Goal: Information Seeking & Learning: Learn about a topic

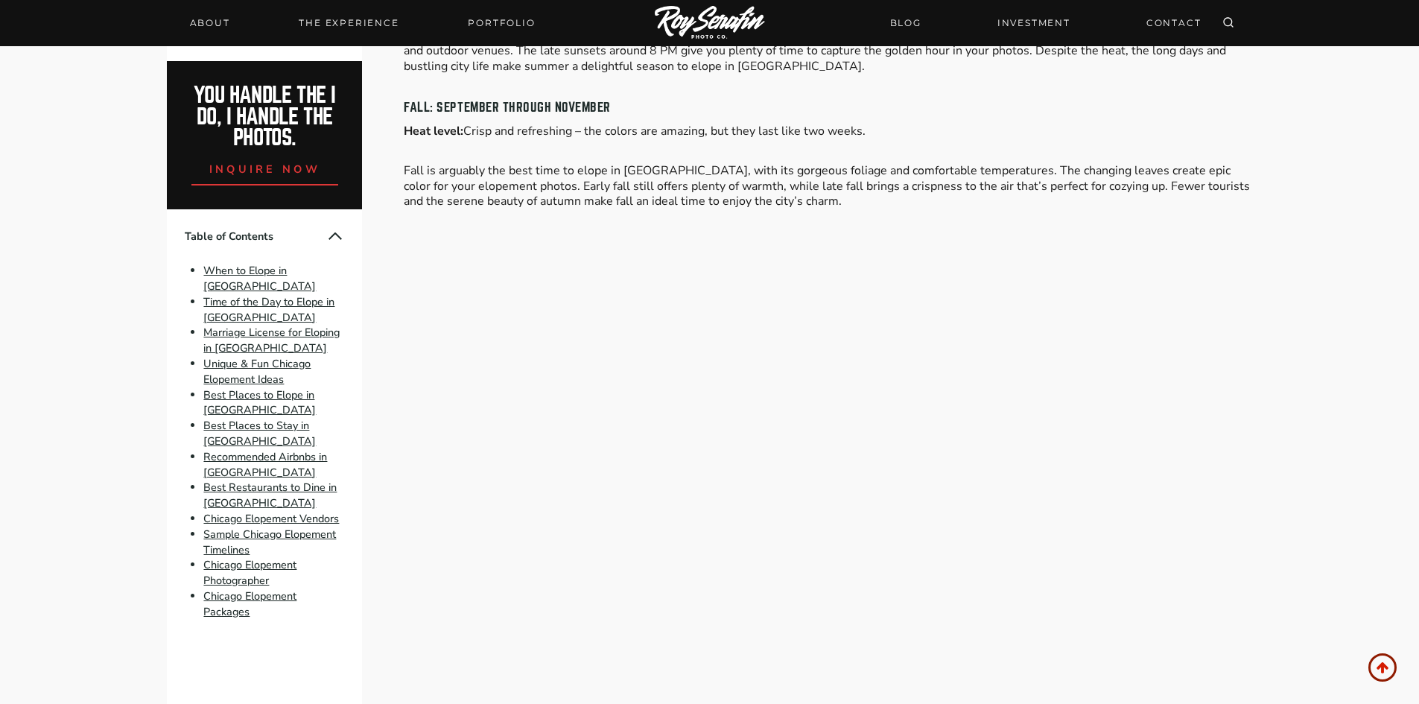
scroll to position [1564, 0]
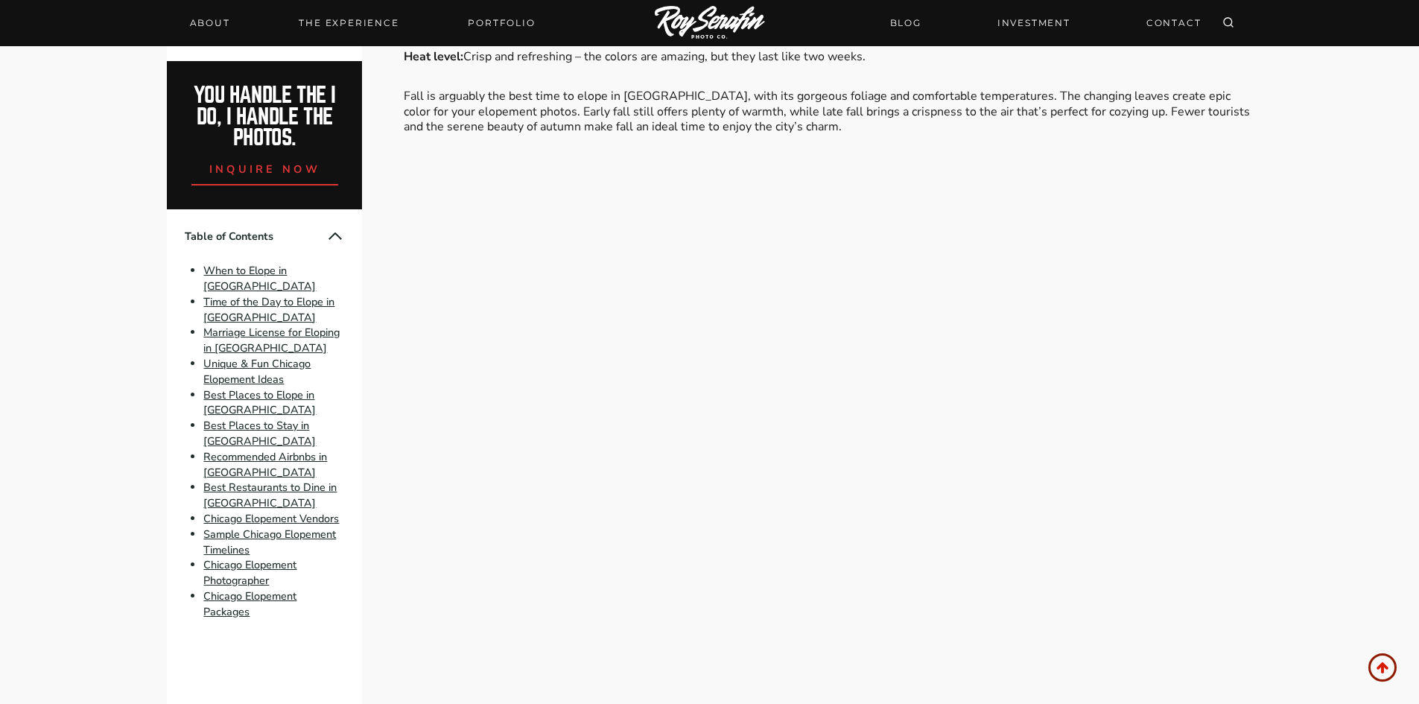
drag, startPoint x: 582, startPoint y: 338, endPoint x: 715, endPoint y: 362, distance: 135.4
drag, startPoint x: 613, startPoint y: 353, endPoint x: 530, endPoint y: 313, distance: 91.9
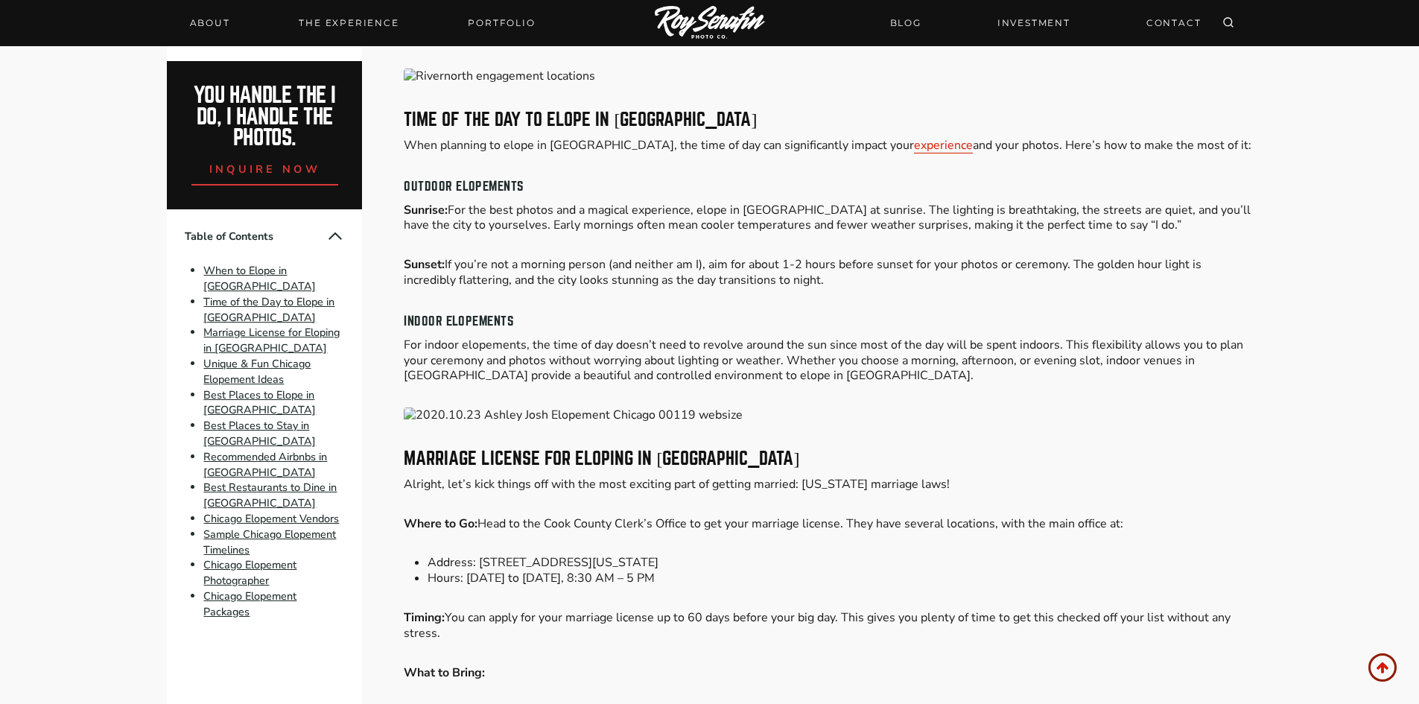
scroll to position [1936, 0]
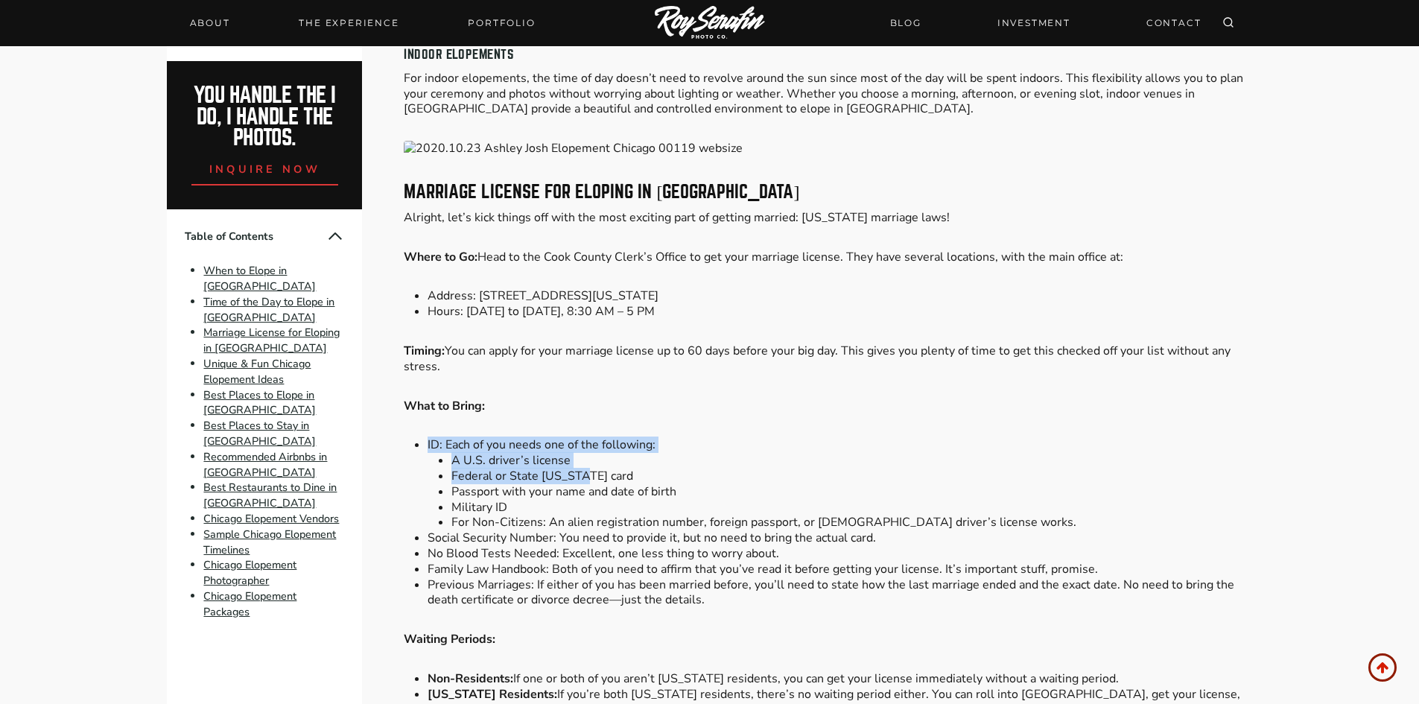
drag, startPoint x: 758, startPoint y: 460, endPoint x: 654, endPoint y: 364, distance: 141.8
click at [643, 343] on p "Timing: You can apply for your marriage license up to 60 days before your big d…" at bounding box center [828, 358] width 848 height 31
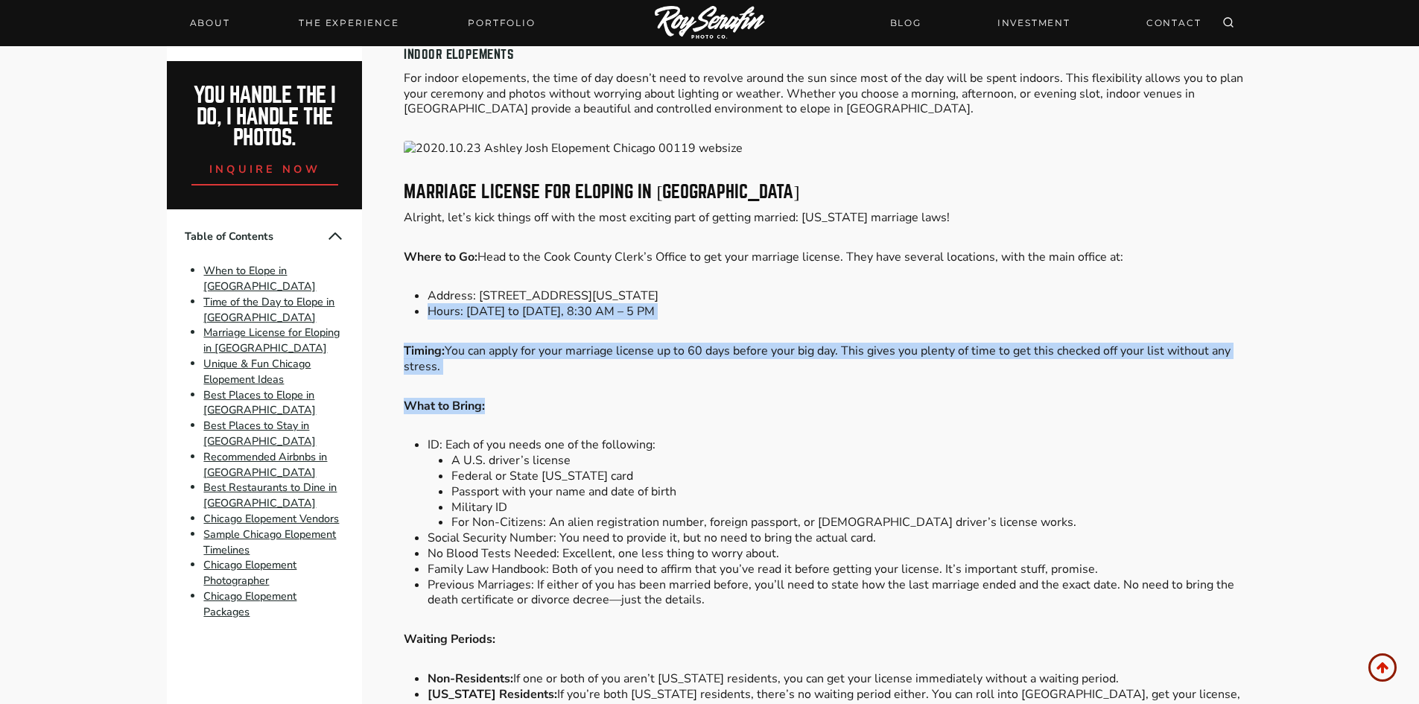
drag, startPoint x: 634, startPoint y: 285, endPoint x: 634, endPoint y: 390, distance: 105.0
click at [633, 398] on p "What to Bring:" at bounding box center [828, 406] width 848 height 16
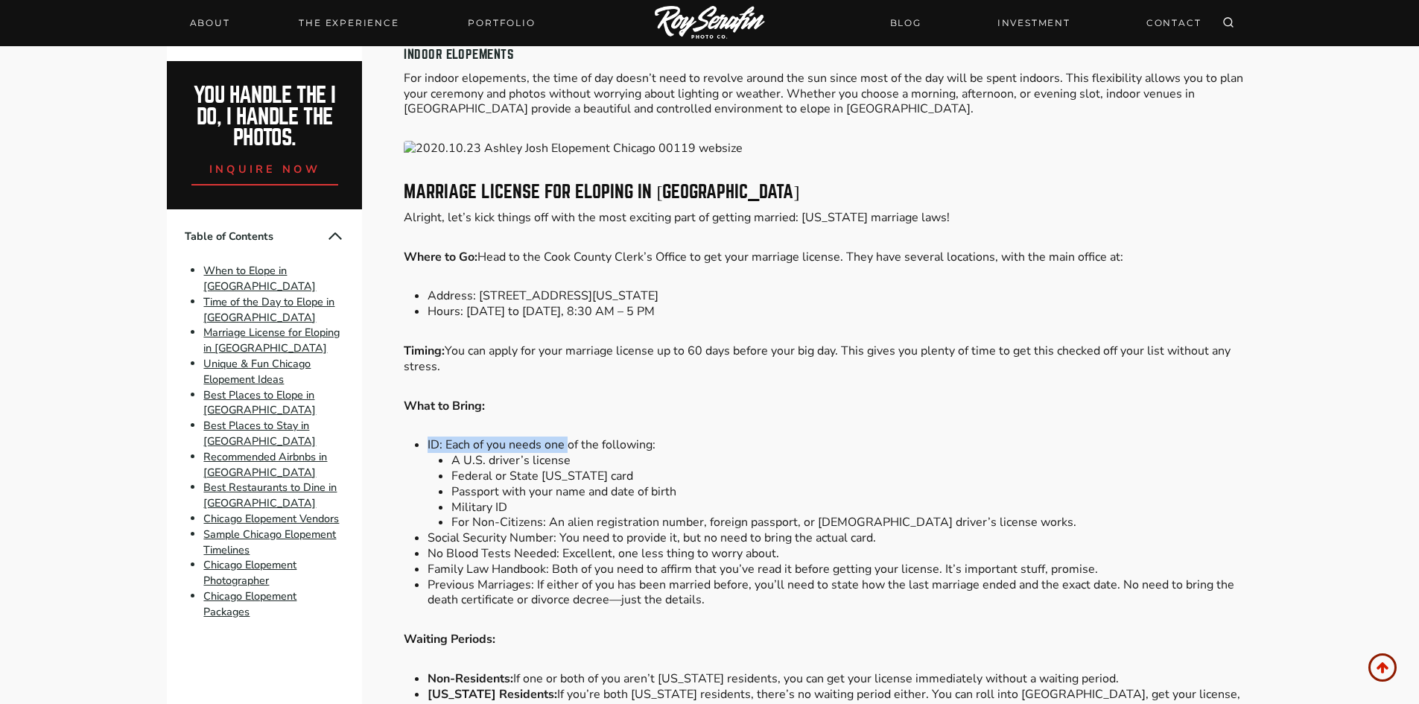
drag, startPoint x: 567, startPoint y: 435, endPoint x: 602, endPoint y: 346, distance: 96.0
click at [602, 346] on p "Timing: You can apply for your marriage license up to 60 days before your big d…" at bounding box center [828, 358] width 848 height 31
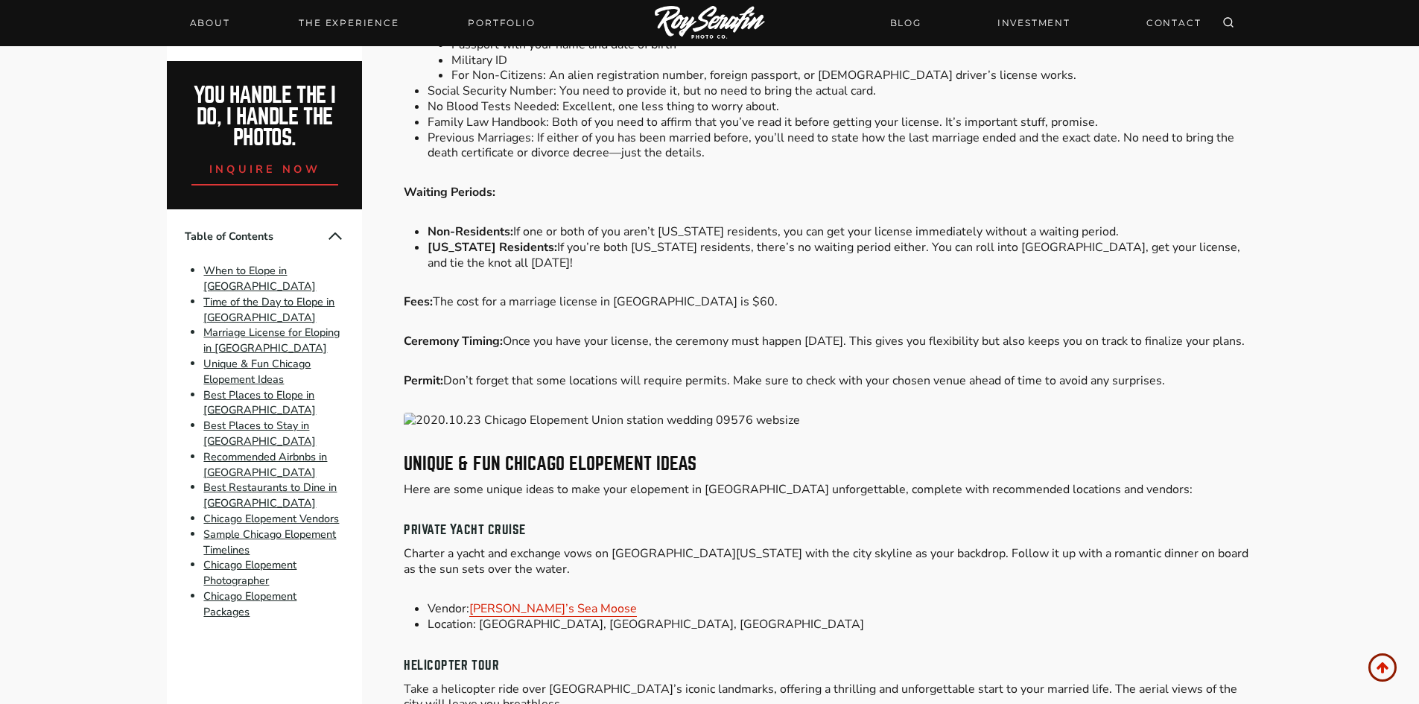
scroll to position [2756, 0]
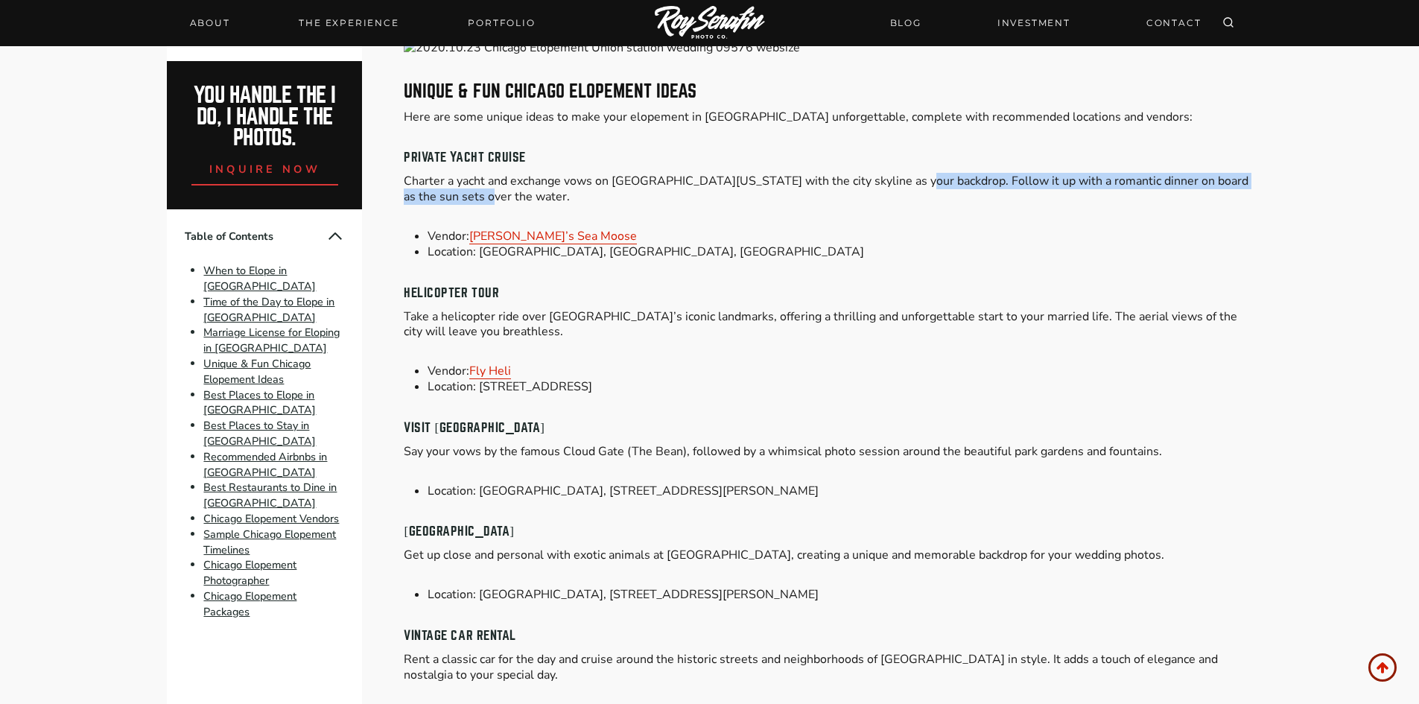
drag, startPoint x: 676, startPoint y: 174, endPoint x: 899, endPoint y: 166, distance: 222.8
click at [899, 174] on p "Charter a yacht and exchange vows on [GEOGRAPHIC_DATA][US_STATE] with the city …" at bounding box center [828, 189] width 848 height 31
drag, startPoint x: 780, startPoint y: 260, endPoint x: 583, endPoint y: 266, distance: 197.4
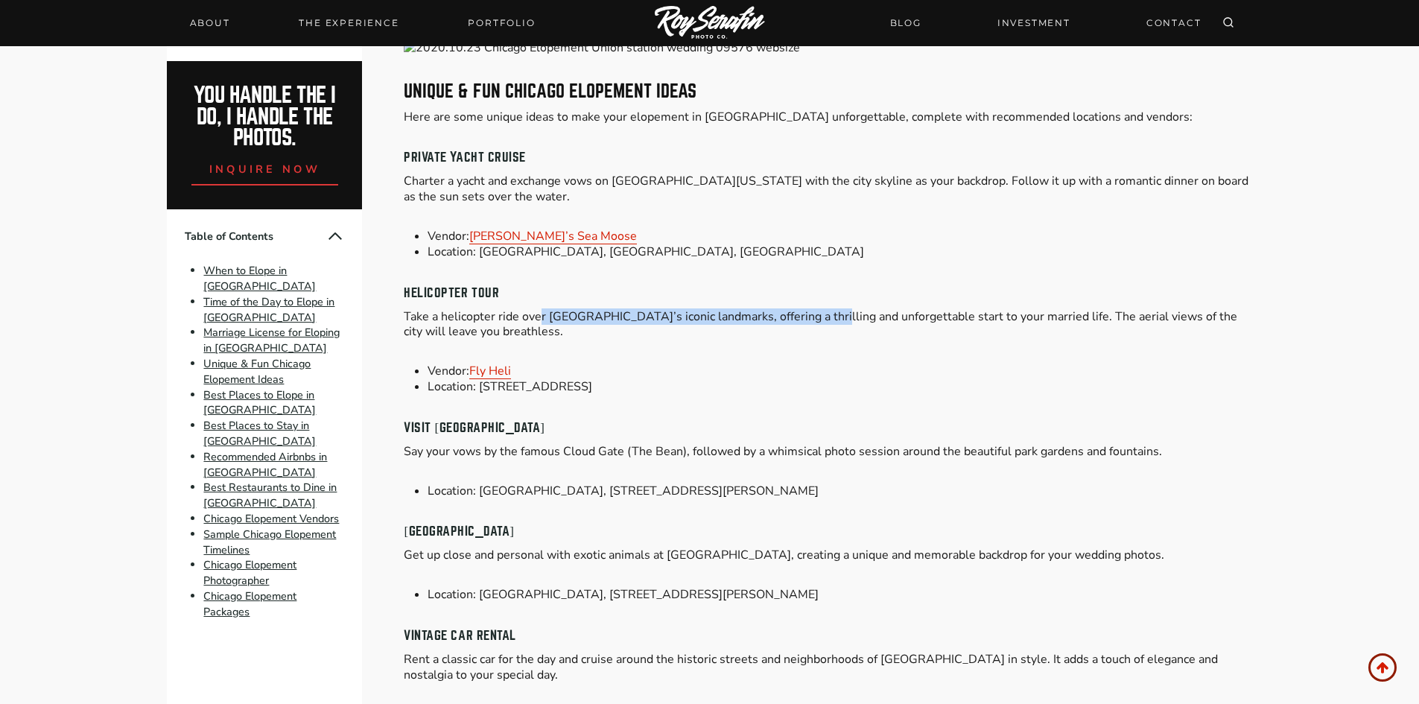
drag, startPoint x: 555, startPoint y: 304, endPoint x: 905, endPoint y: 306, distance: 350.0
click at [839, 309] on p "Take a helicopter ride over [GEOGRAPHIC_DATA]’s iconic landmarks, offering a th…" at bounding box center [828, 324] width 848 height 31
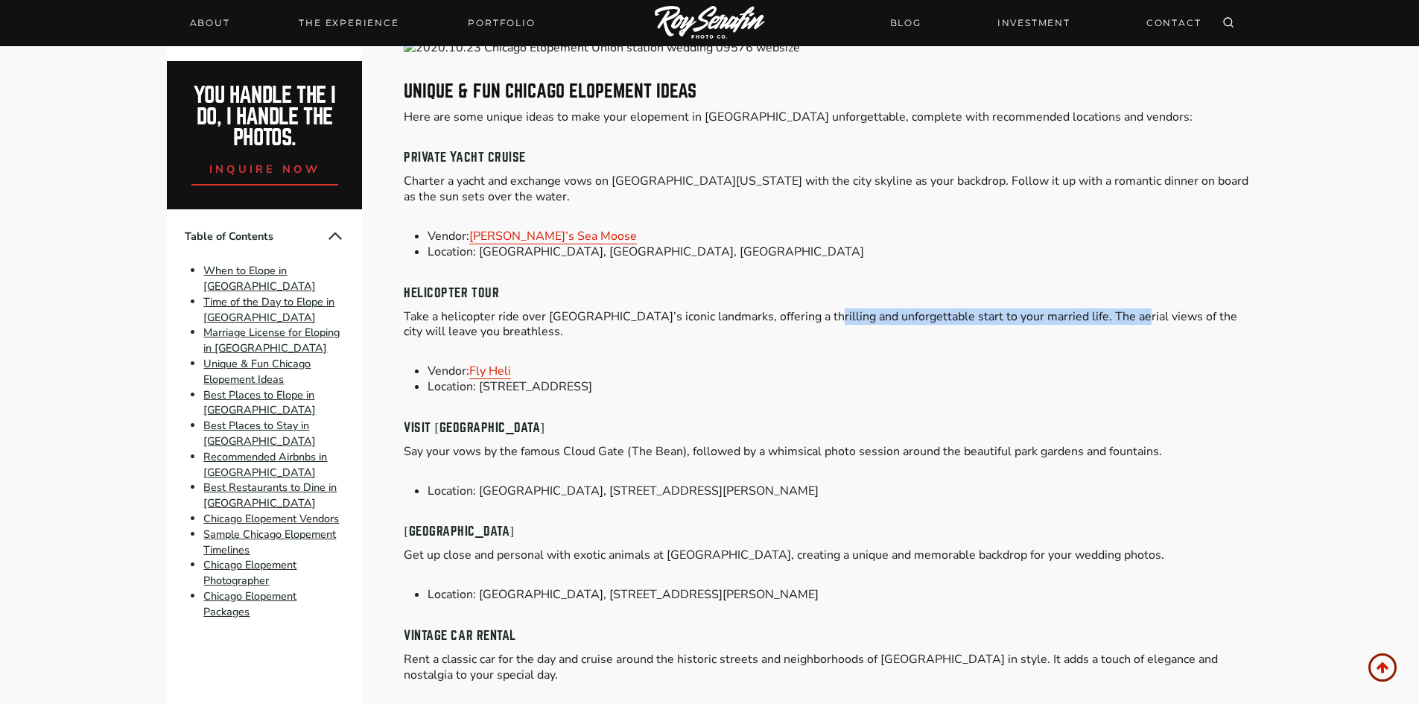
drag, startPoint x: 1115, startPoint y: 294, endPoint x: 770, endPoint y: 292, distance: 344.8
click at [768, 310] on p "Take a helicopter ride over [GEOGRAPHIC_DATA]’s iconic landmarks, offering a th…" at bounding box center [828, 324] width 848 height 31
click at [766, 188] on p "Charter a yacht and exchange vows on [GEOGRAPHIC_DATA][US_STATE] with the city …" at bounding box center [828, 189] width 848 height 31
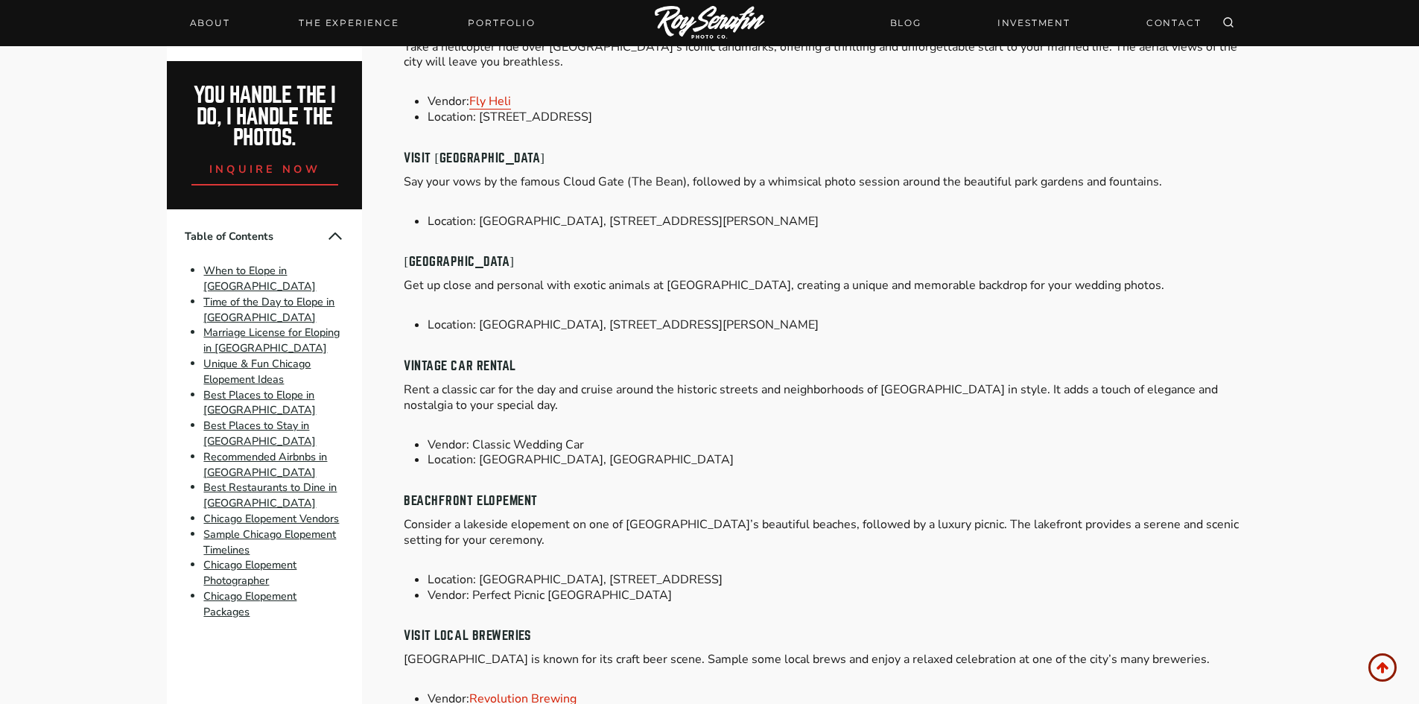
scroll to position [3053, 0]
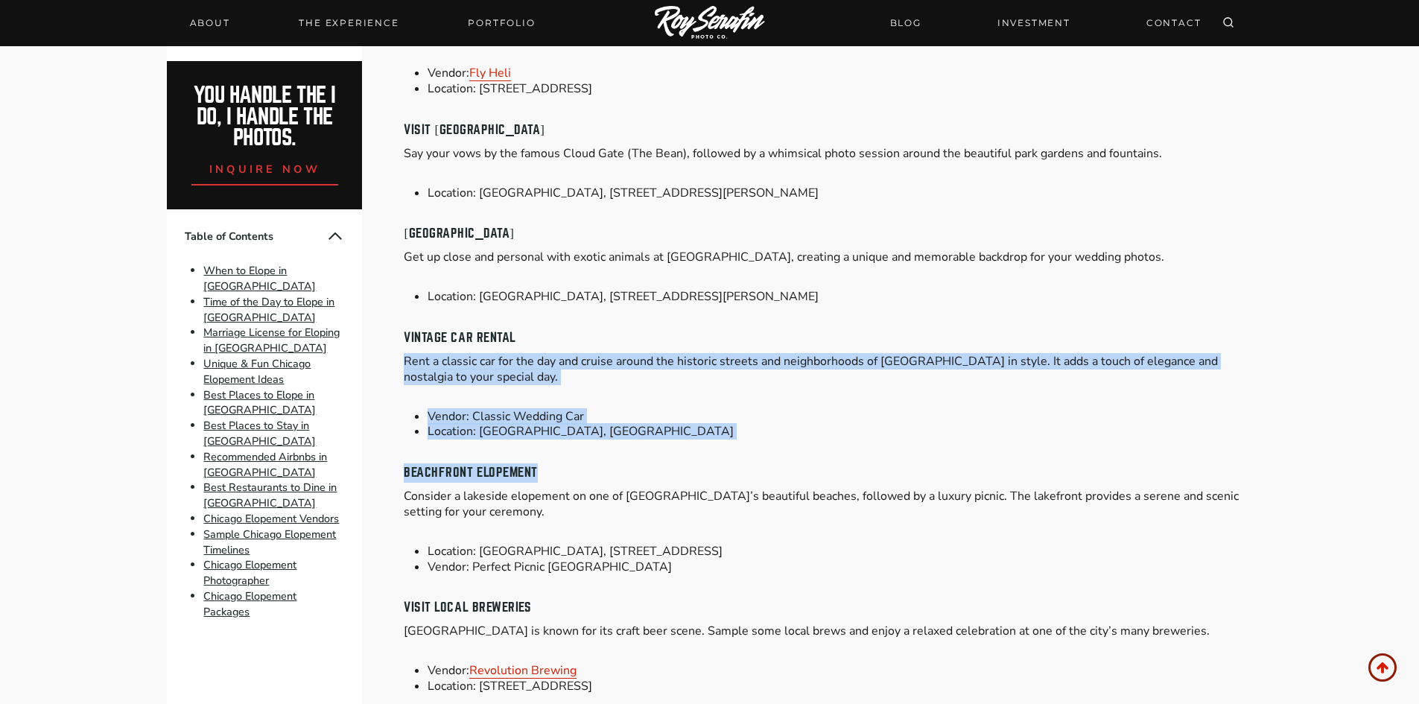
drag, startPoint x: 728, startPoint y: 433, endPoint x: 835, endPoint y: 212, distance: 244.8
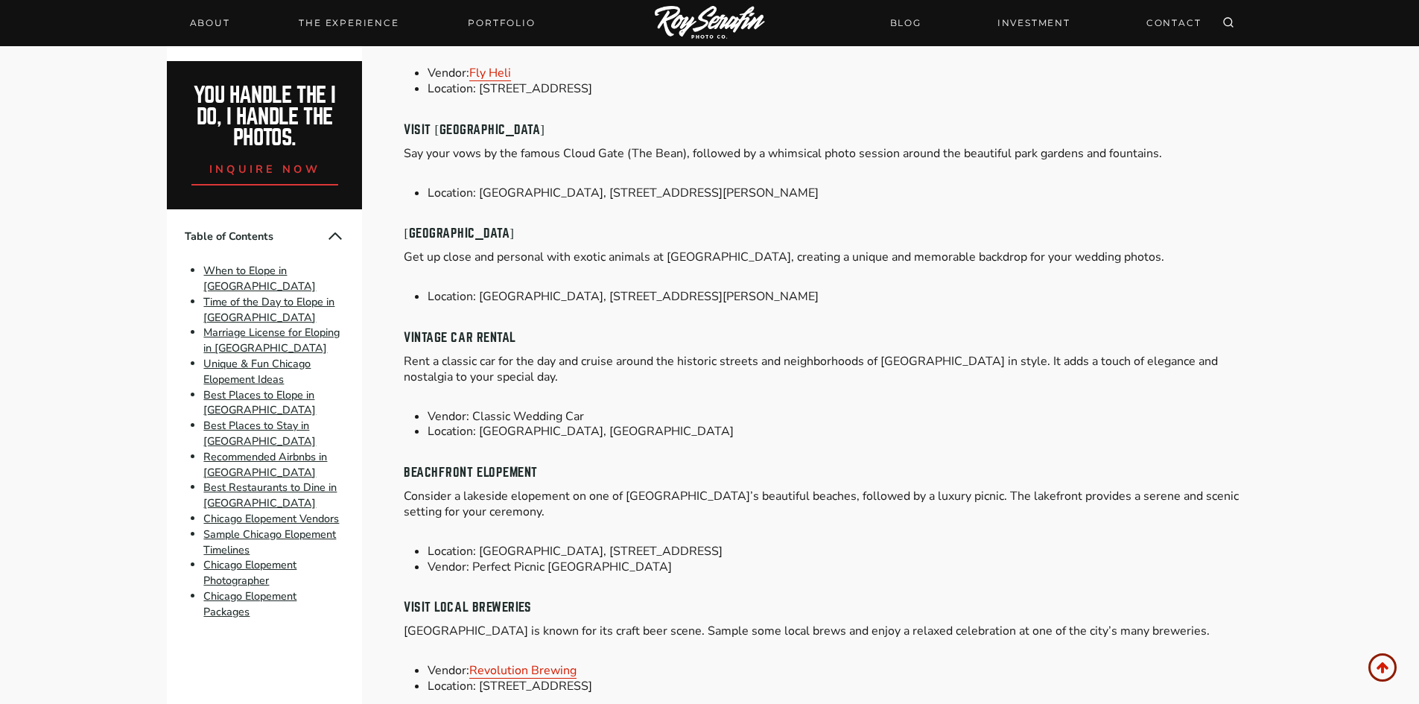
drag, startPoint x: 835, startPoint y: 212, endPoint x: 830, endPoint y: 222, distance: 10.7
click at [833, 224] on h4 "[GEOGRAPHIC_DATA]" at bounding box center [828, 233] width 848 height 19
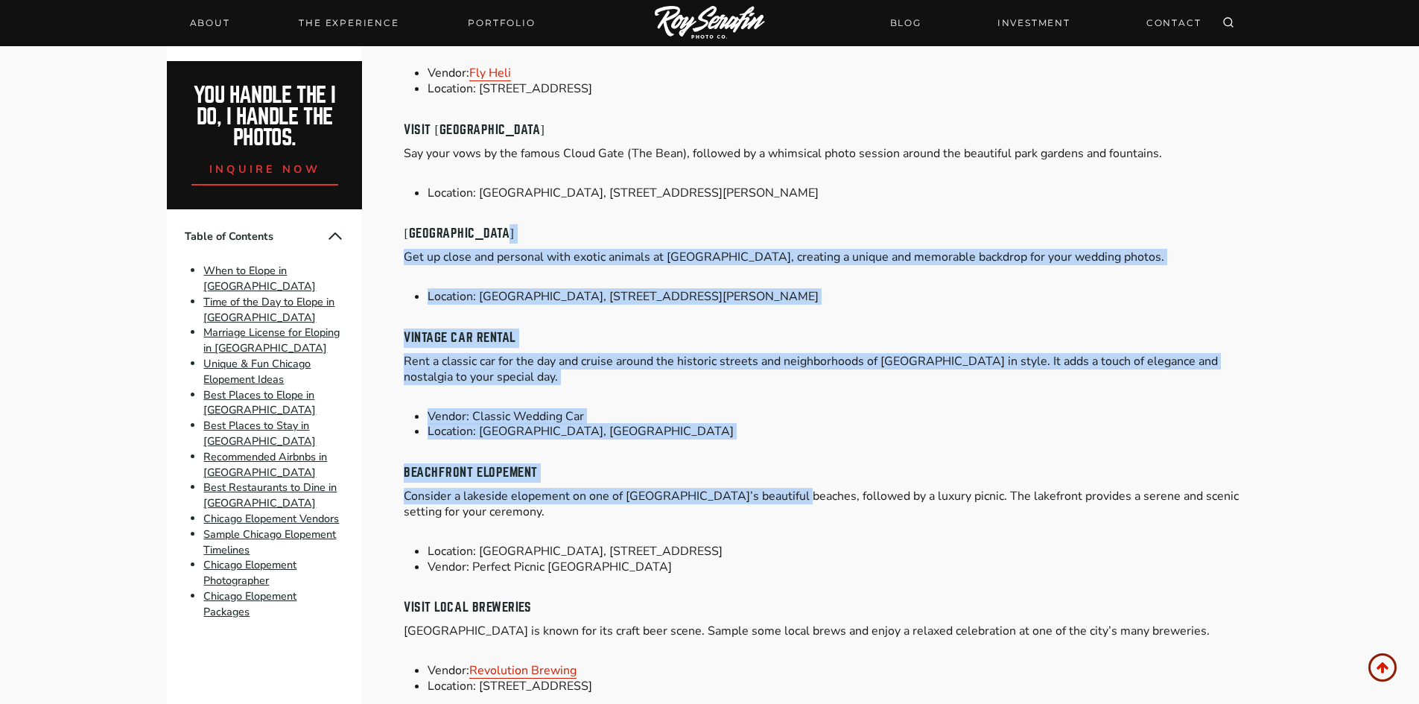
drag, startPoint x: 830, startPoint y: 222, endPoint x: 773, endPoint y: 492, distance: 276.4
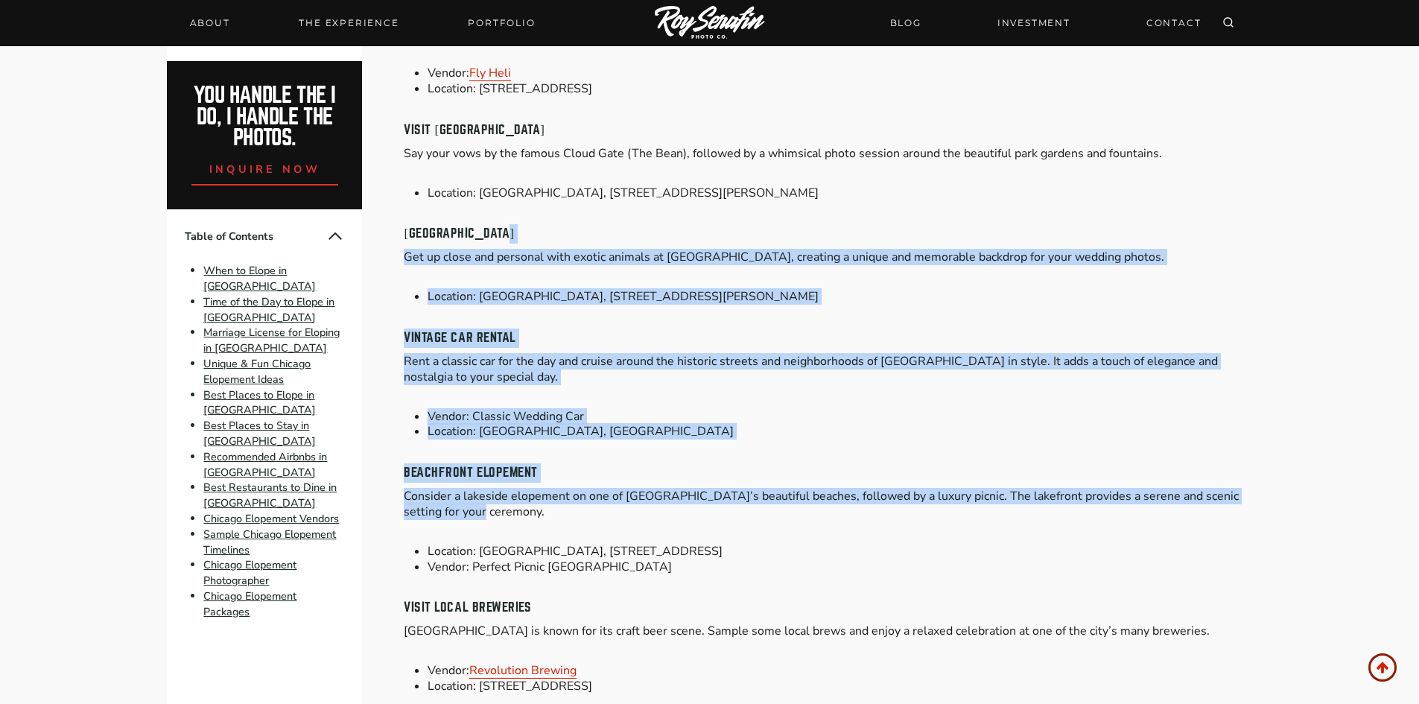
click at [769, 495] on p "Consider a lakeside elopement on one of [GEOGRAPHIC_DATA]’s beautiful beaches, …" at bounding box center [828, 504] width 848 height 31
drag, startPoint x: 749, startPoint y: 522, endPoint x: 775, endPoint y: 393, distance: 131.3
click at [775, 409] on li "Vendor: Classic Wedding Car" at bounding box center [839, 417] width 824 height 16
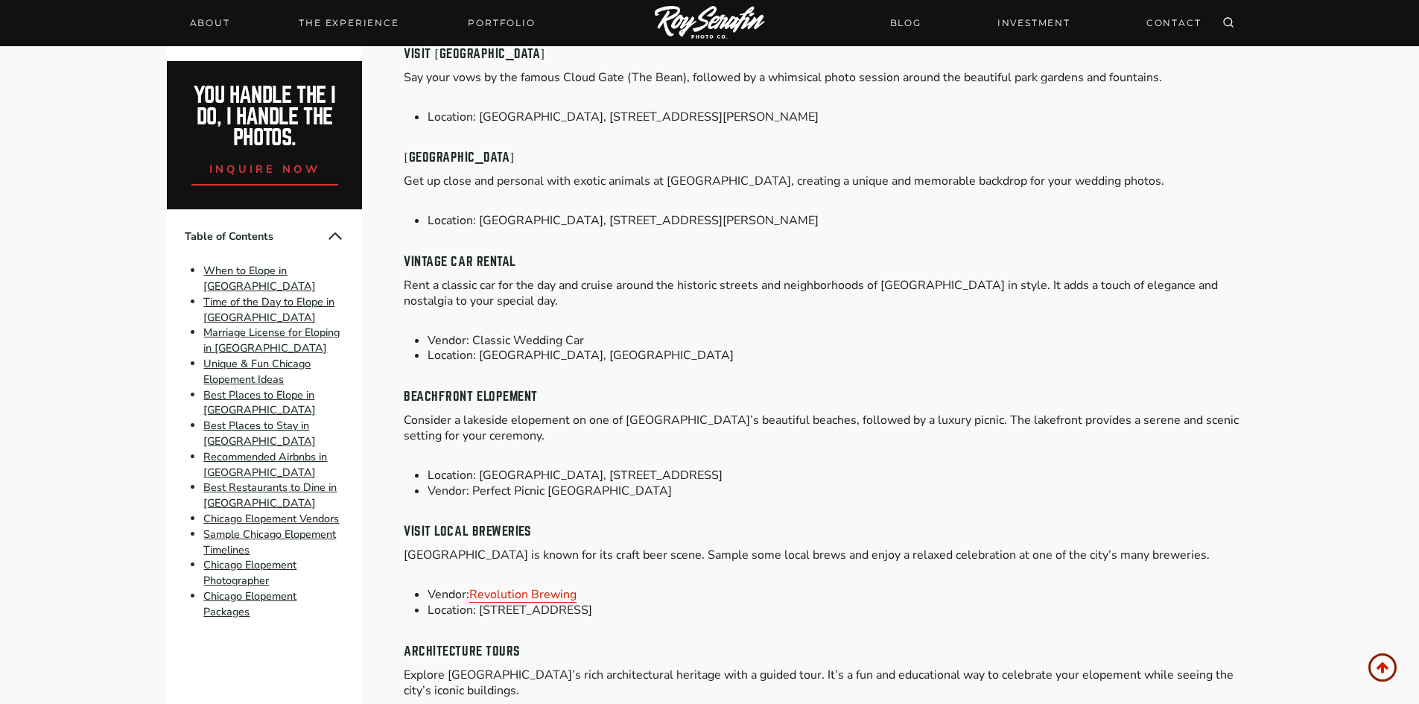
scroll to position [3202, 0]
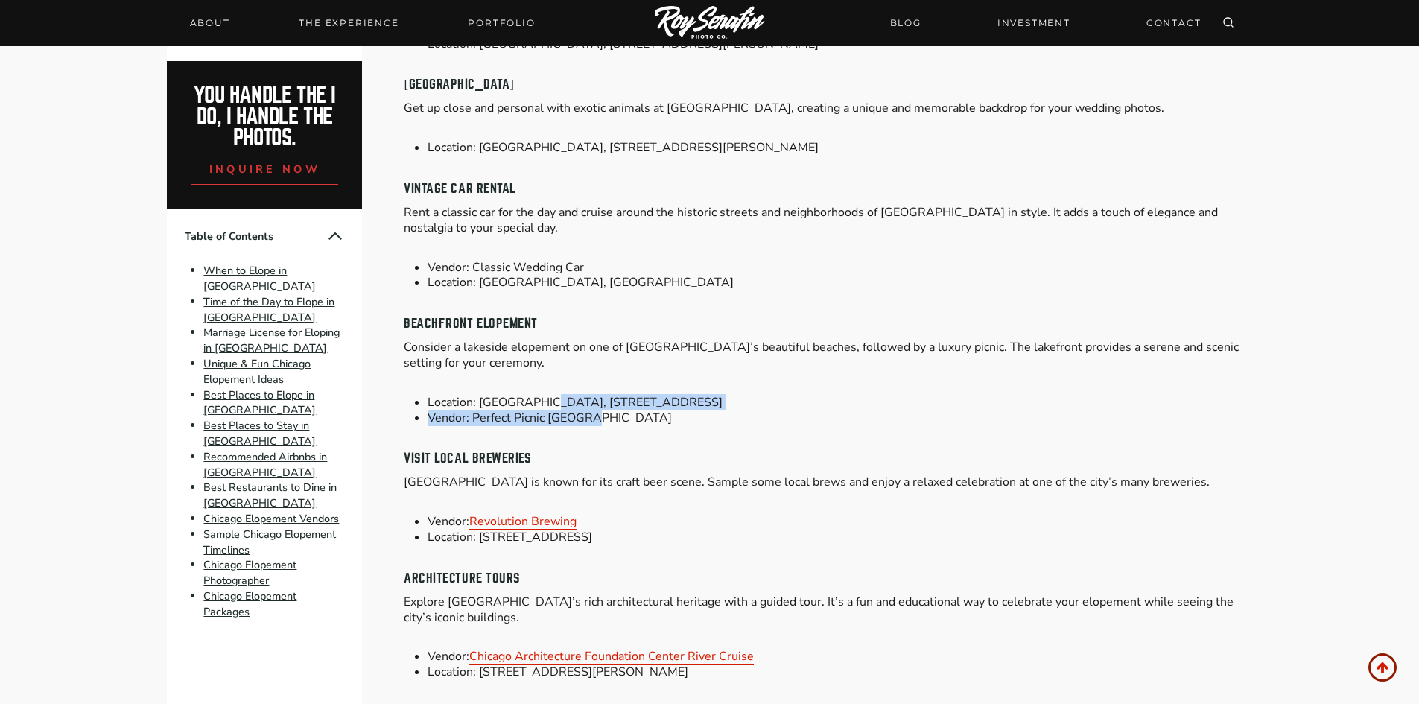
drag, startPoint x: 546, startPoint y: 389, endPoint x: 740, endPoint y: 405, distance: 194.3
click at [679, 399] on ul "Location: [GEOGRAPHIC_DATA], [STREET_ADDRESS], [GEOGRAPHIC_DATA] Vendor: Perfec…" at bounding box center [828, 410] width 848 height 31
click at [742, 410] on li "Vendor: Perfect Picnic [GEOGRAPHIC_DATA]" at bounding box center [839, 418] width 824 height 16
drag, startPoint x: 605, startPoint y: 401, endPoint x: 474, endPoint y: 405, distance: 131.9
click at [474, 410] on li "Vendor: Perfect Picnic [GEOGRAPHIC_DATA]" at bounding box center [839, 418] width 824 height 16
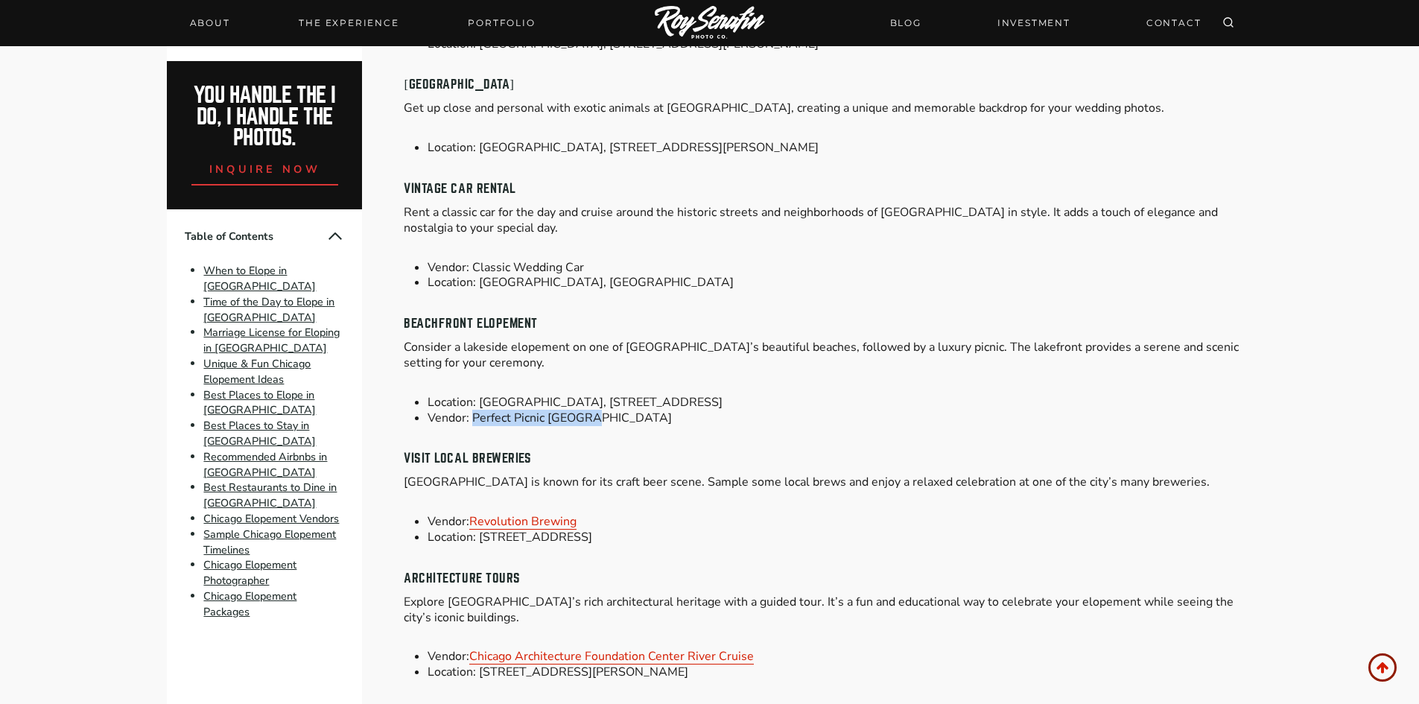
copy li "Perfect Picnic [GEOGRAPHIC_DATA]"
click at [701, 275] on li "Location: [GEOGRAPHIC_DATA], [GEOGRAPHIC_DATA]" at bounding box center [839, 283] width 824 height 16
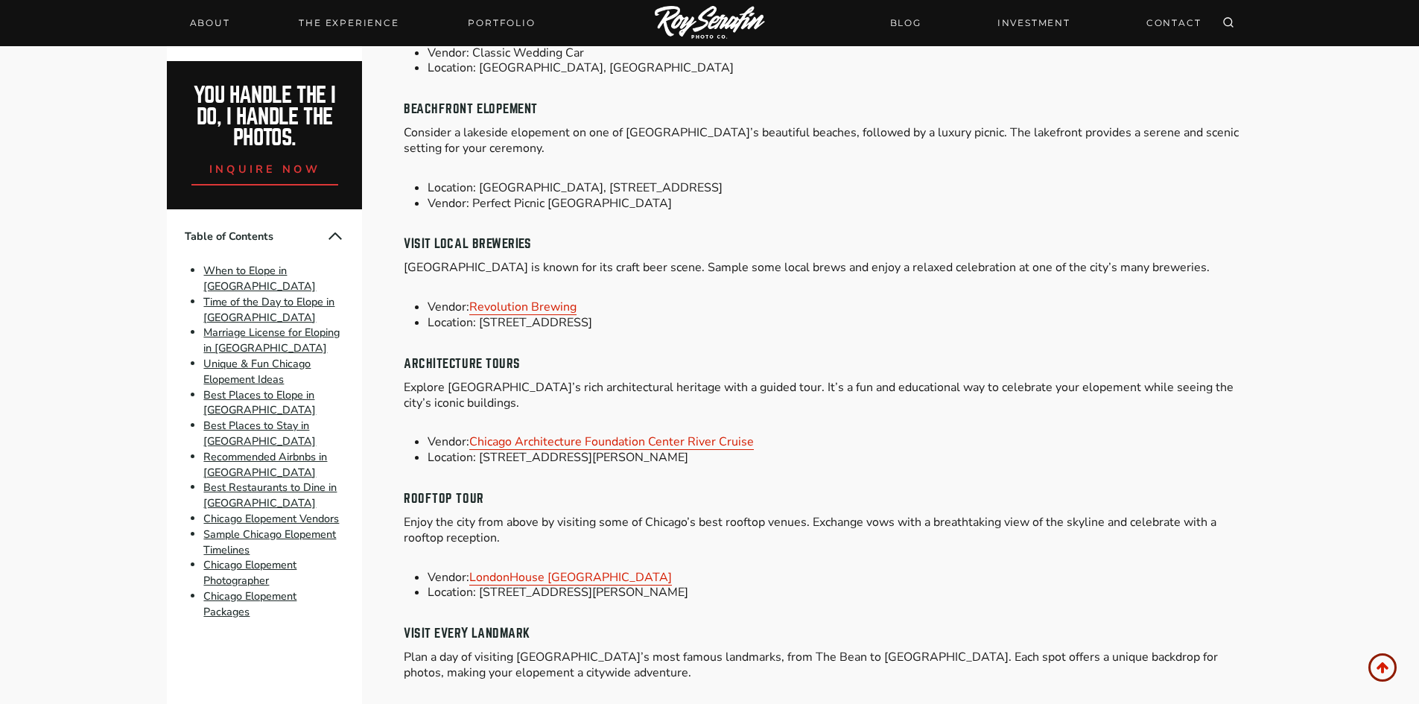
scroll to position [3500, 0]
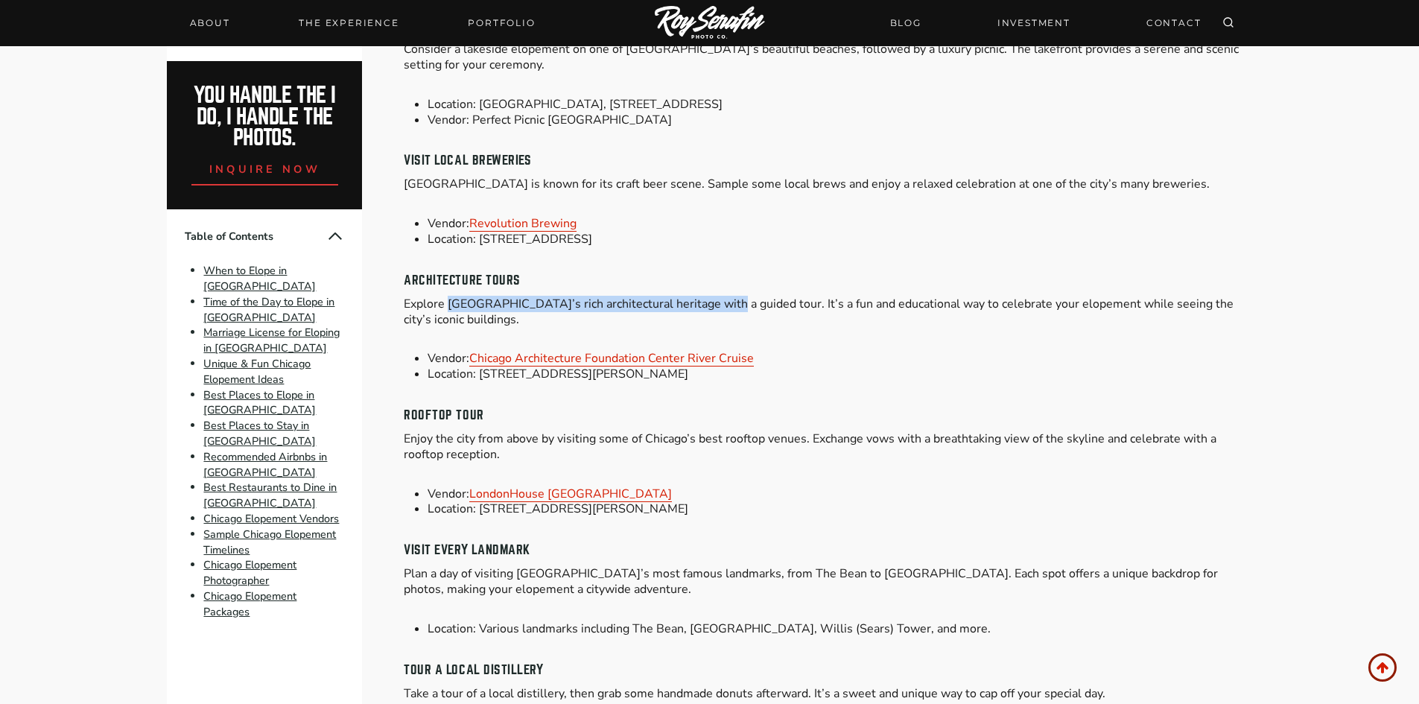
drag, startPoint x: 449, startPoint y: 289, endPoint x: 716, endPoint y: 293, distance: 266.6
click at [716, 296] on p "Explore [GEOGRAPHIC_DATA]’s rich architectural heritage with a guided tour. It’…" at bounding box center [828, 311] width 848 height 31
drag, startPoint x: 857, startPoint y: 291, endPoint x: 588, endPoint y: 281, distance: 269.8
click at [617, 296] on p "Explore [GEOGRAPHIC_DATA]’s rich architectural heritage with a guided tour. It’…" at bounding box center [828, 311] width 848 height 31
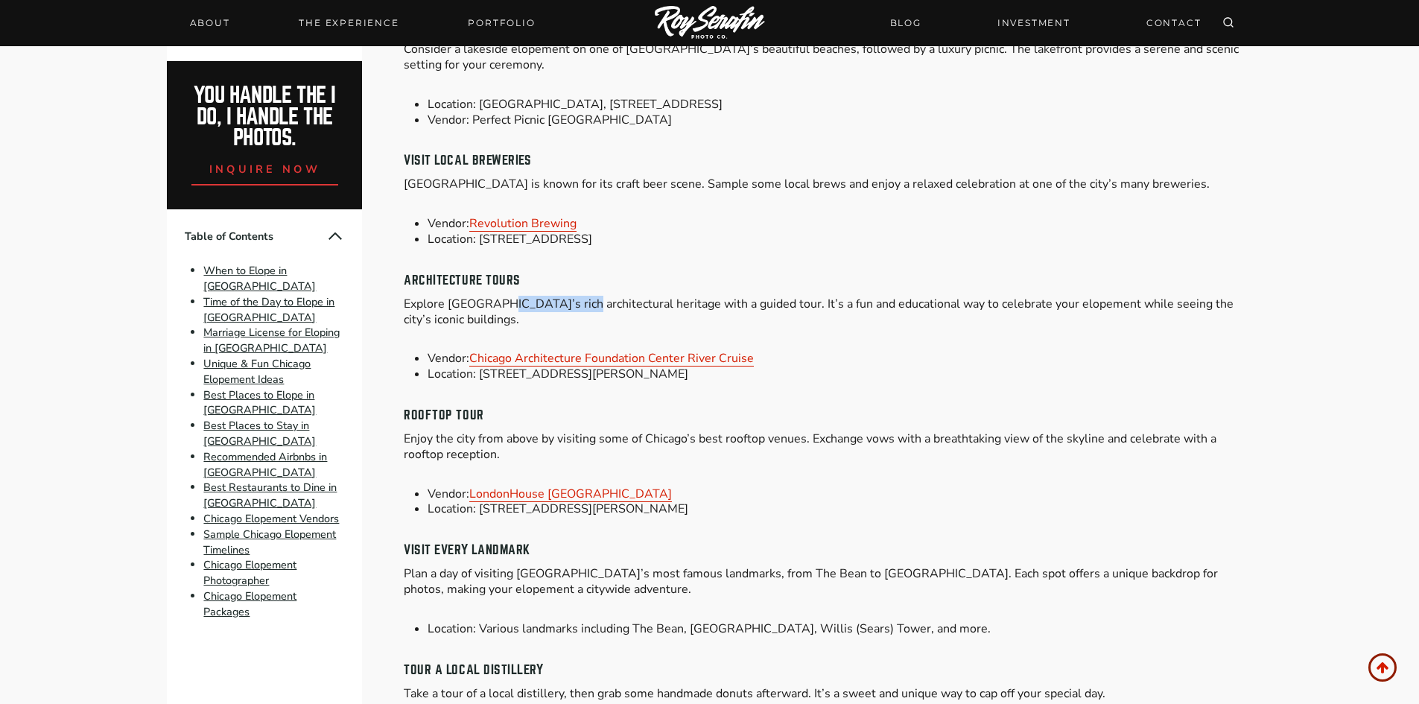
drag, startPoint x: 509, startPoint y: 284, endPoint x: 621, endPoint y: 291, distance: 111.9
click at [621, 296] on p "Explore [GEOGRAPHIC_DATA]’s rich architectural heritage with a guided tour. It’…" at bounding box center [828, 311] width 848 height 31
click at [687, 296] on p "Explore [GEOGRAPHIC_DATA]’s rich architectural heritage with a guided tour. It’…" at bounding box center [828, 311] width 848 height 31
drag, startPoint x: 1060, startPoint y: 291, endPoint x: 763, endPoint y: 288, distance: 297.2
click at [764, 296] on p "Explore [GEOGRAPHIC_DATA]’s rich architectural heritage with a guided tour. It’…" at bounding box center [828, 311] width 848 height 31
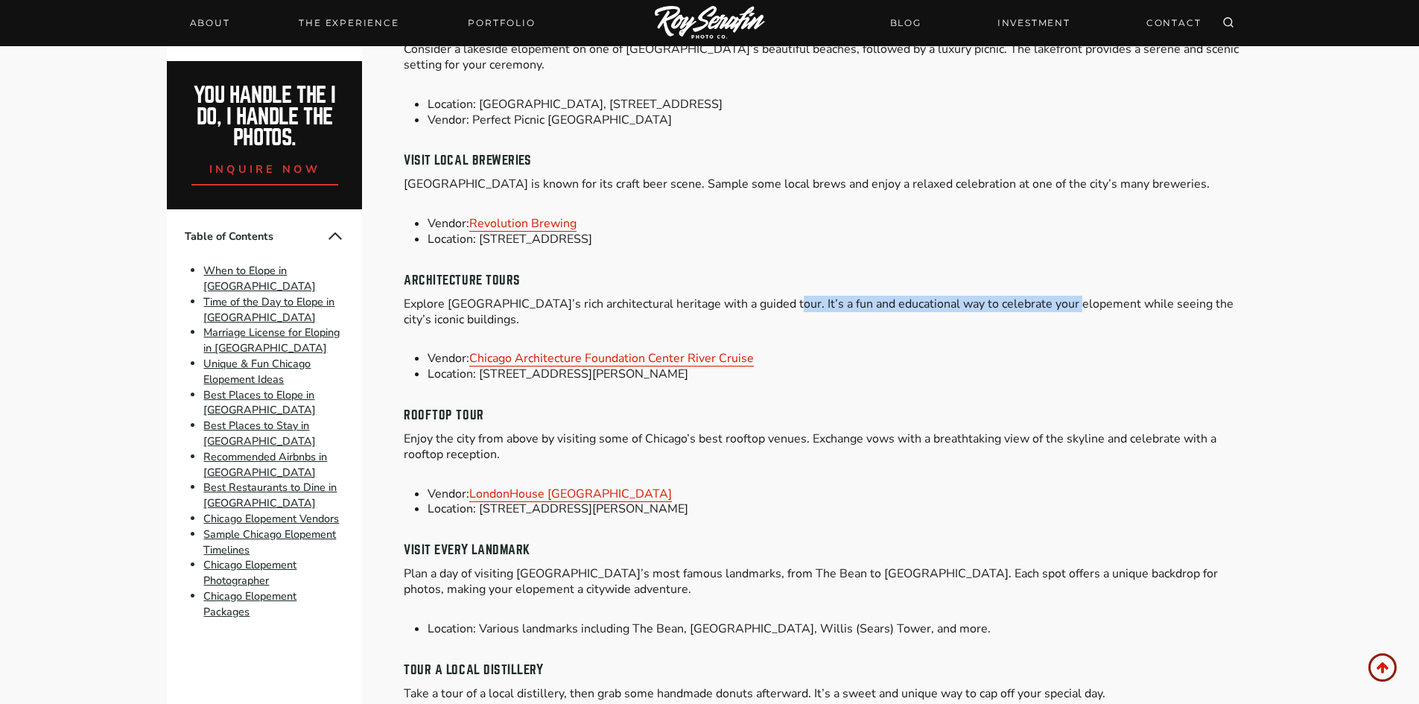
click at [763, 296] on p "Explore [GEOGRAPHIC_DATA]’s rich architectural heritage with a guided tour. It’…" at bounding box center [828, 311] width 848 height 31
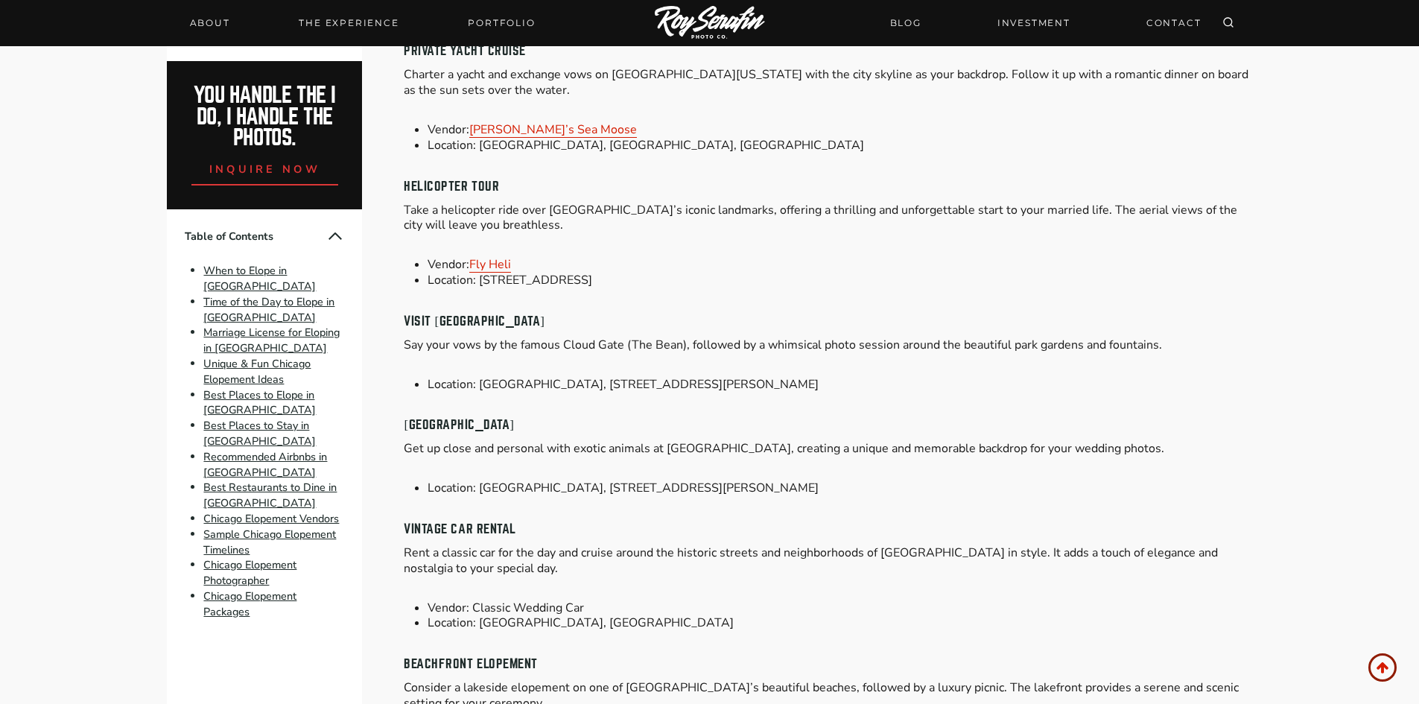
scroll to position [3277, 0]
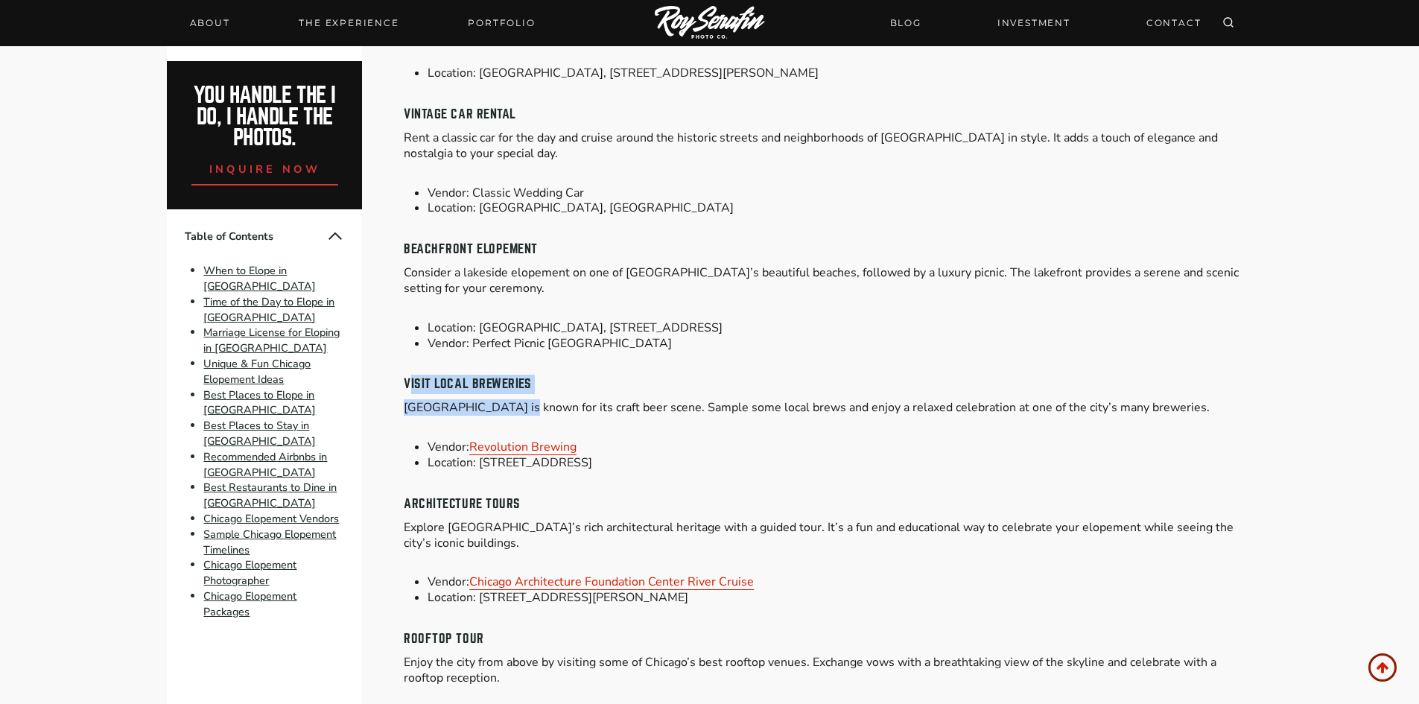
drag, startPoint x: 413, startPoint y: 372, endPoint x: 666, endPoint y: 384, distance: 253.5
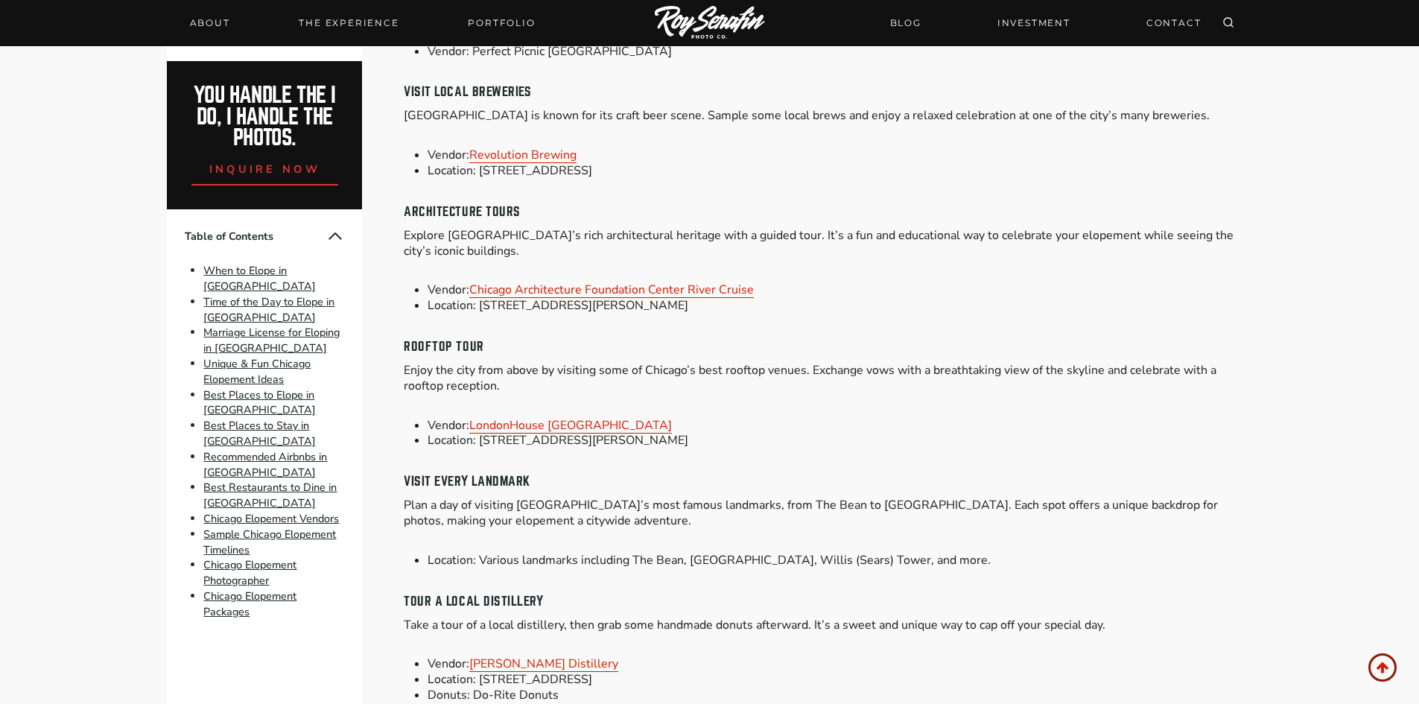
scroll to position [3649, 0]
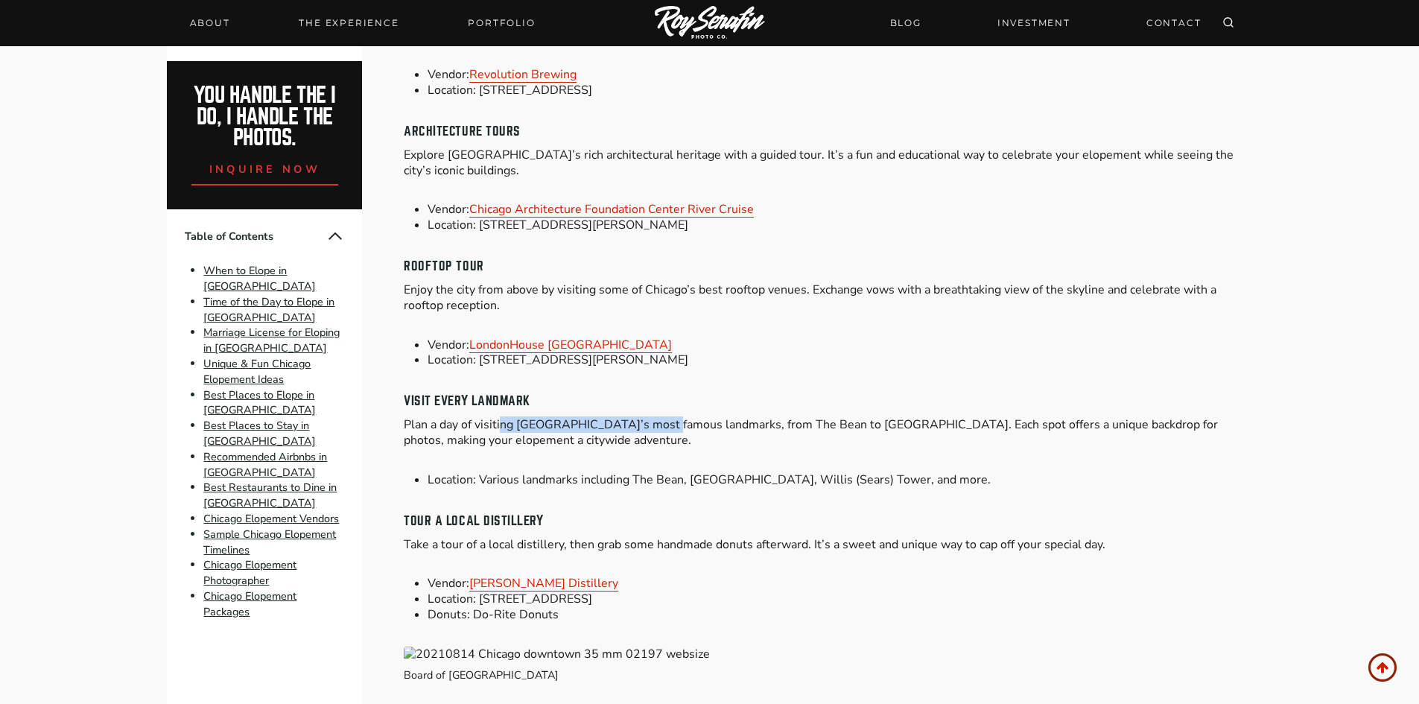
drag, startPoint x: 664, startPoint y: 400, endPoint x: 460, endPoint y: 404, distance: 203.3
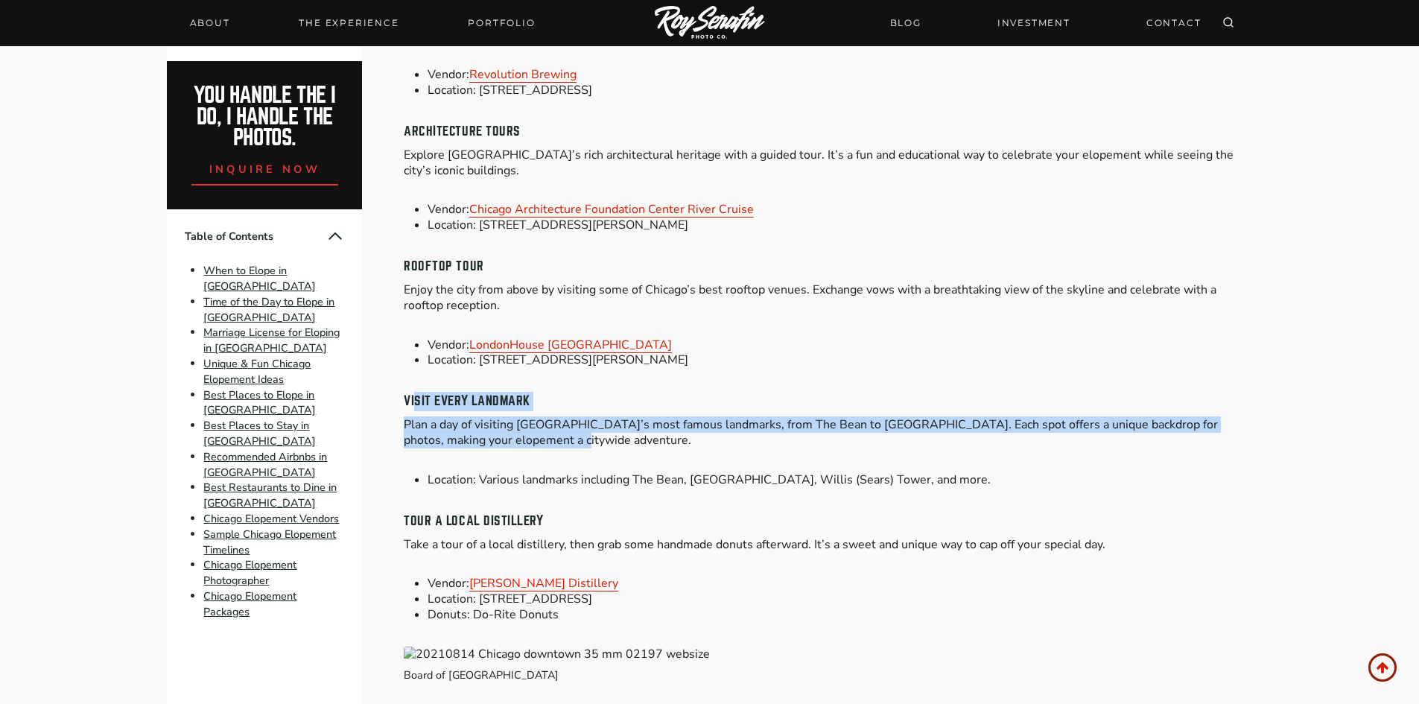
drag, startPoint x: 416, startPoint y: 392, endPoint x: 782, endPoint y: 443, distance: 369.9
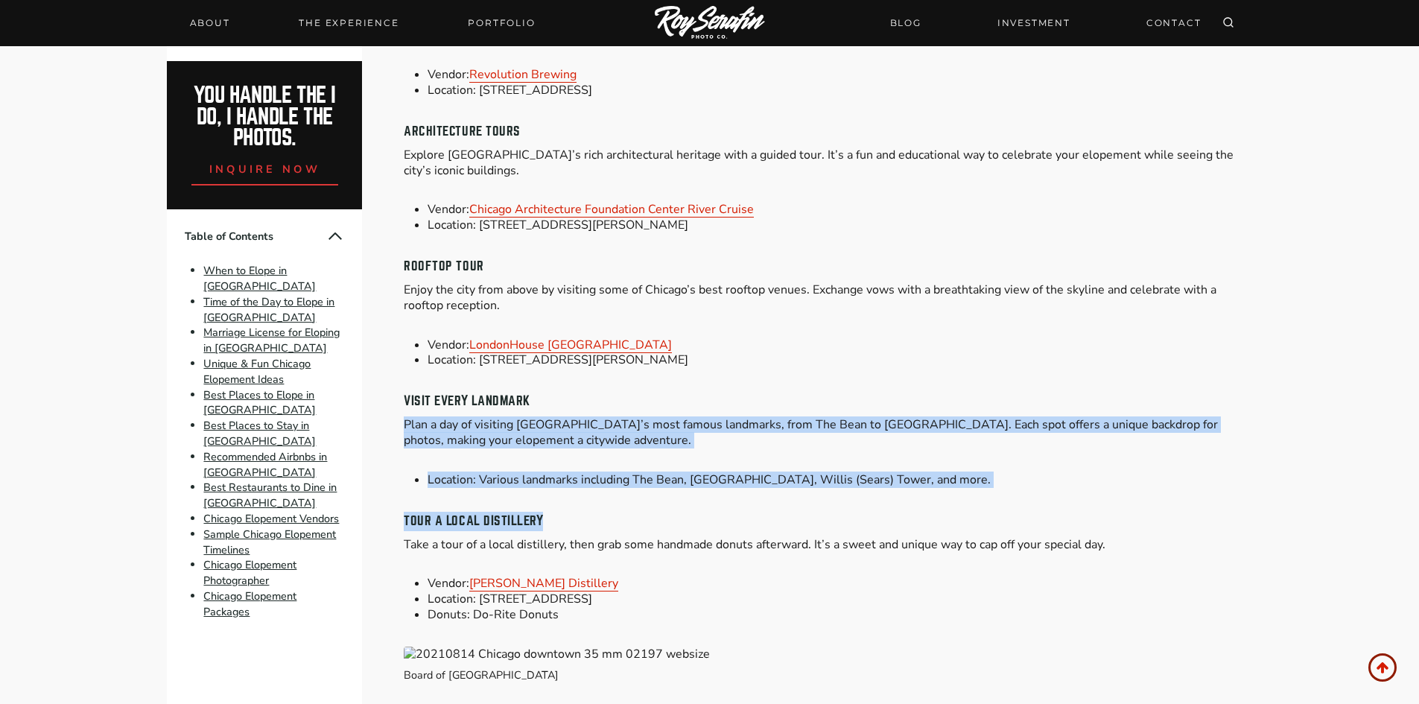
drag, startPoint x: 1049, startPoint y: 484, endPoint x: 924, endPoint y: 282, distance: 238.1
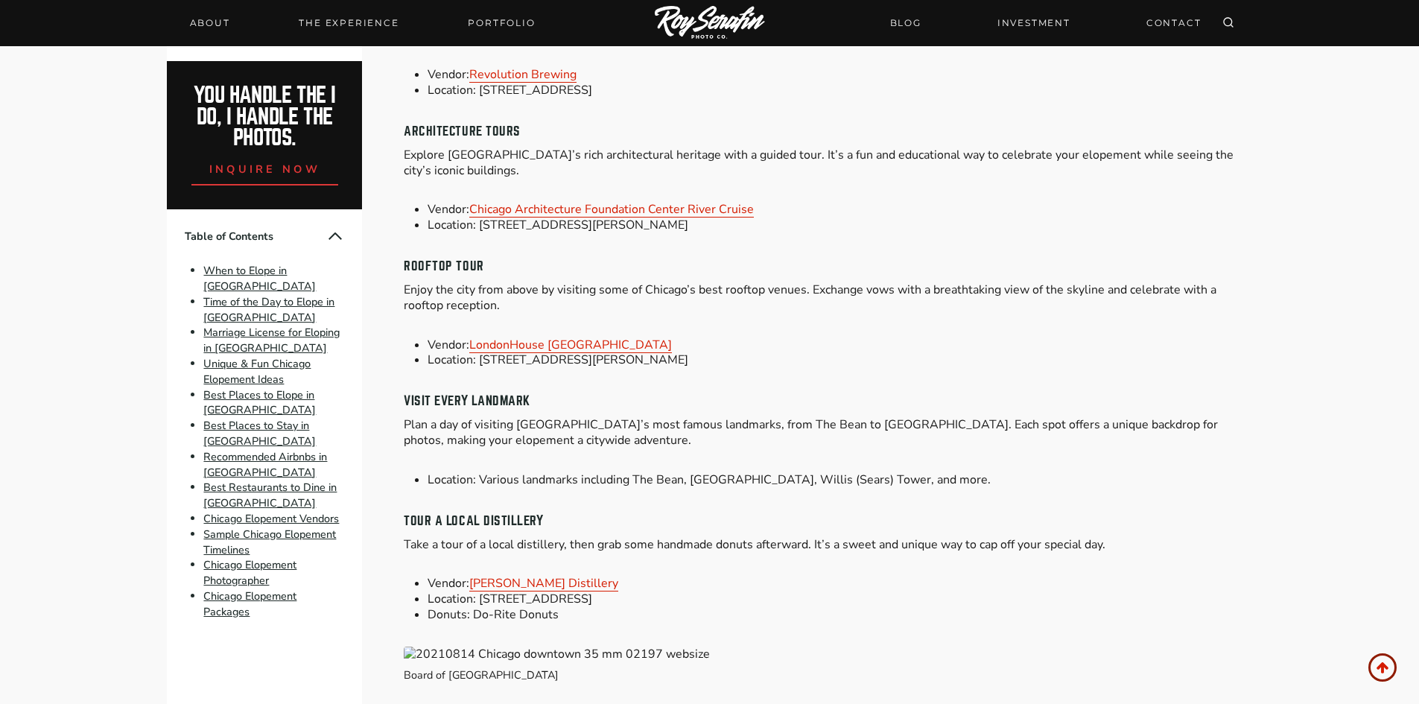
click at [929, 217] on li "Location: [STREET_ADDRESS][PERSON_NAME]" at bounding box center [839, 225] width 824 height 16
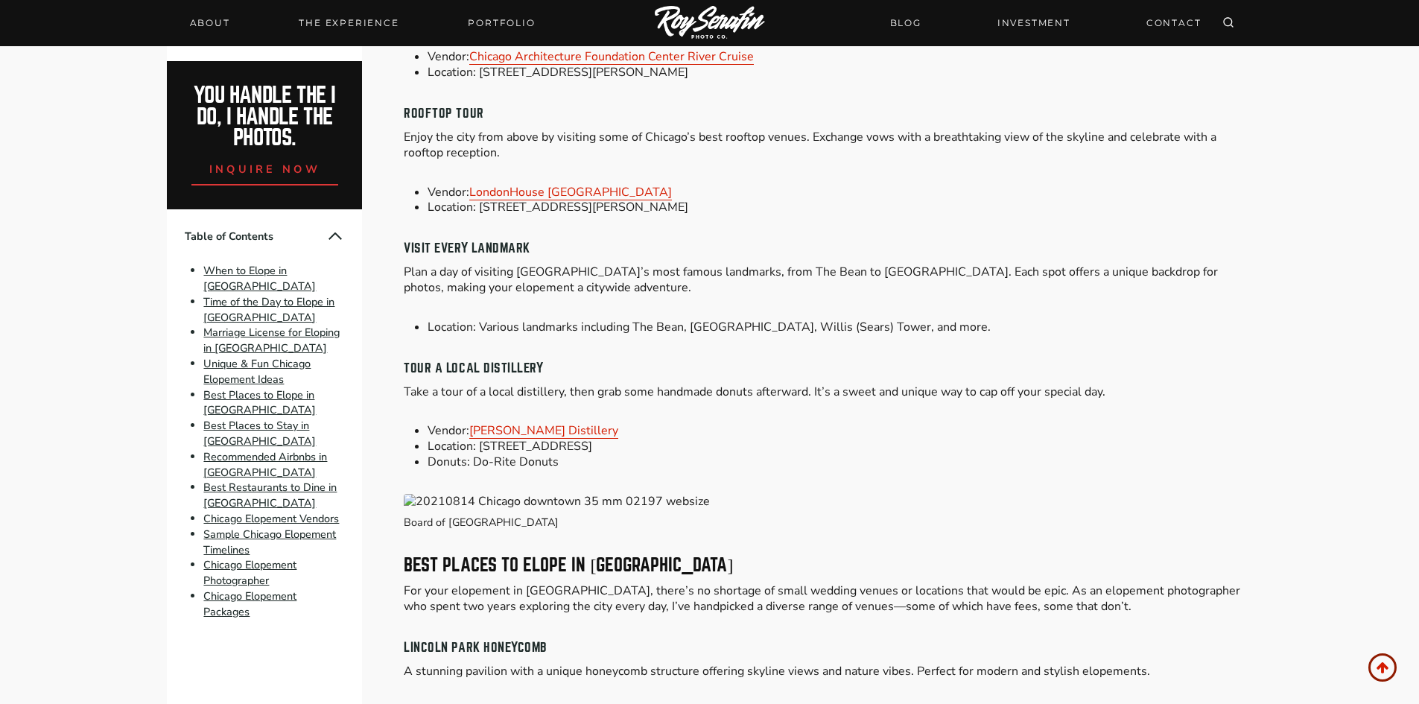
scroll to position [4022, 0]
